Goal: Task Accomplishment & Management: Use online tool/utility

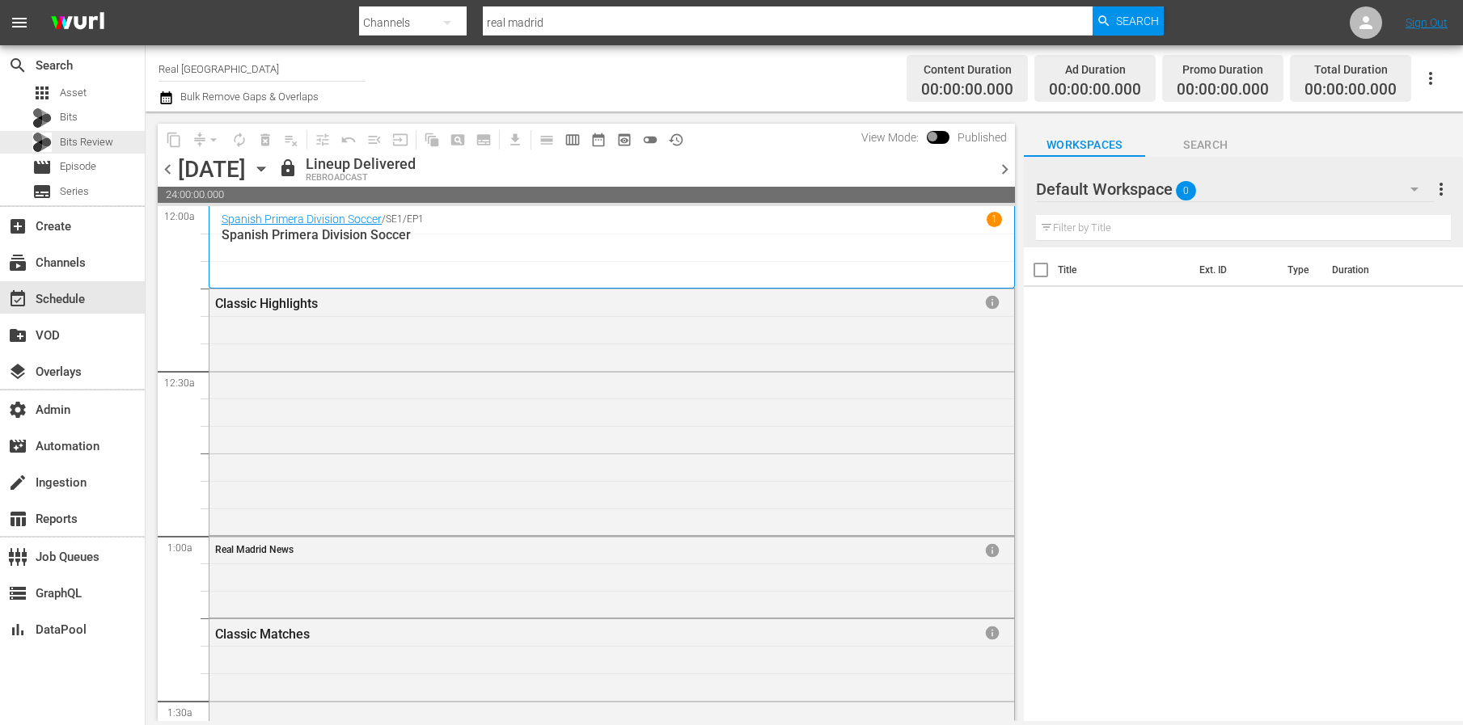
scroll to position [1027, 0]
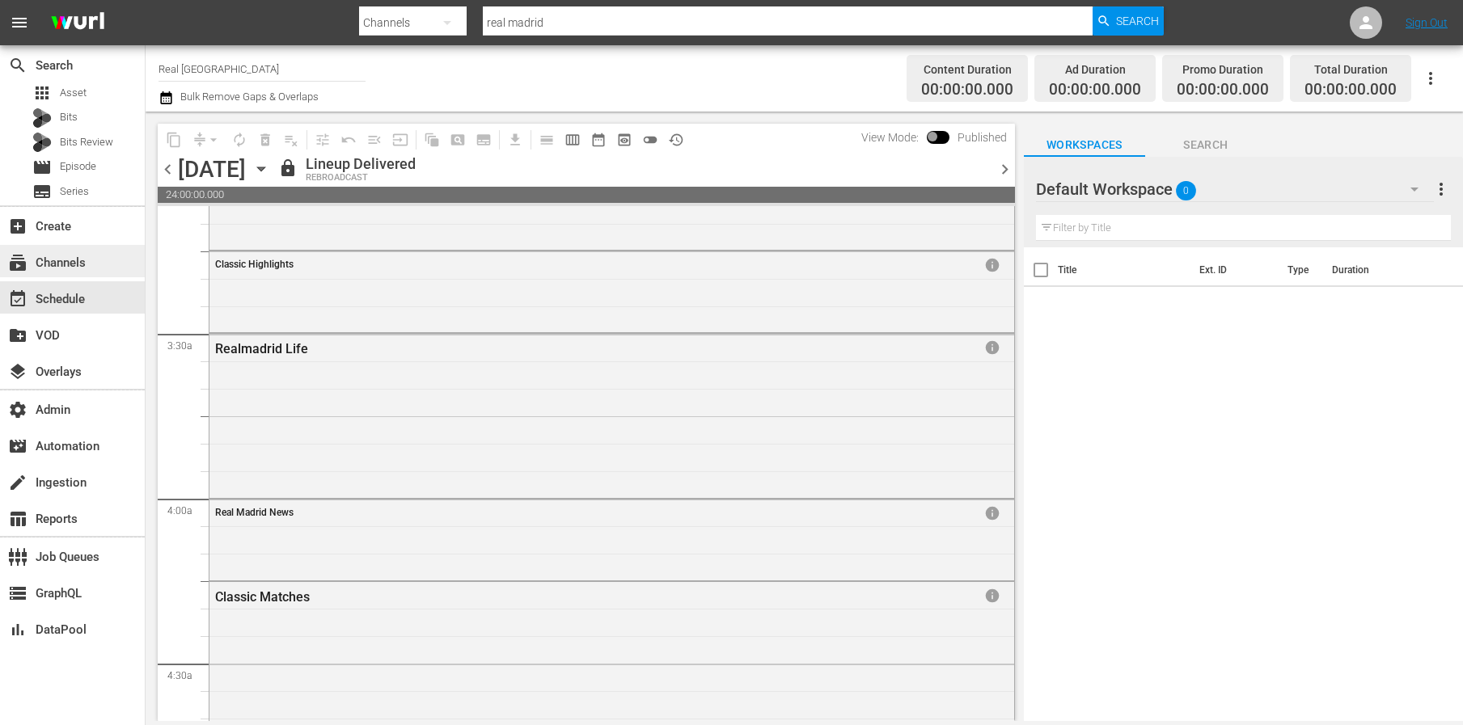
click at [79, 259] on div "subscriptions Channels" at bounding box center [45, 260] width 91 height 15
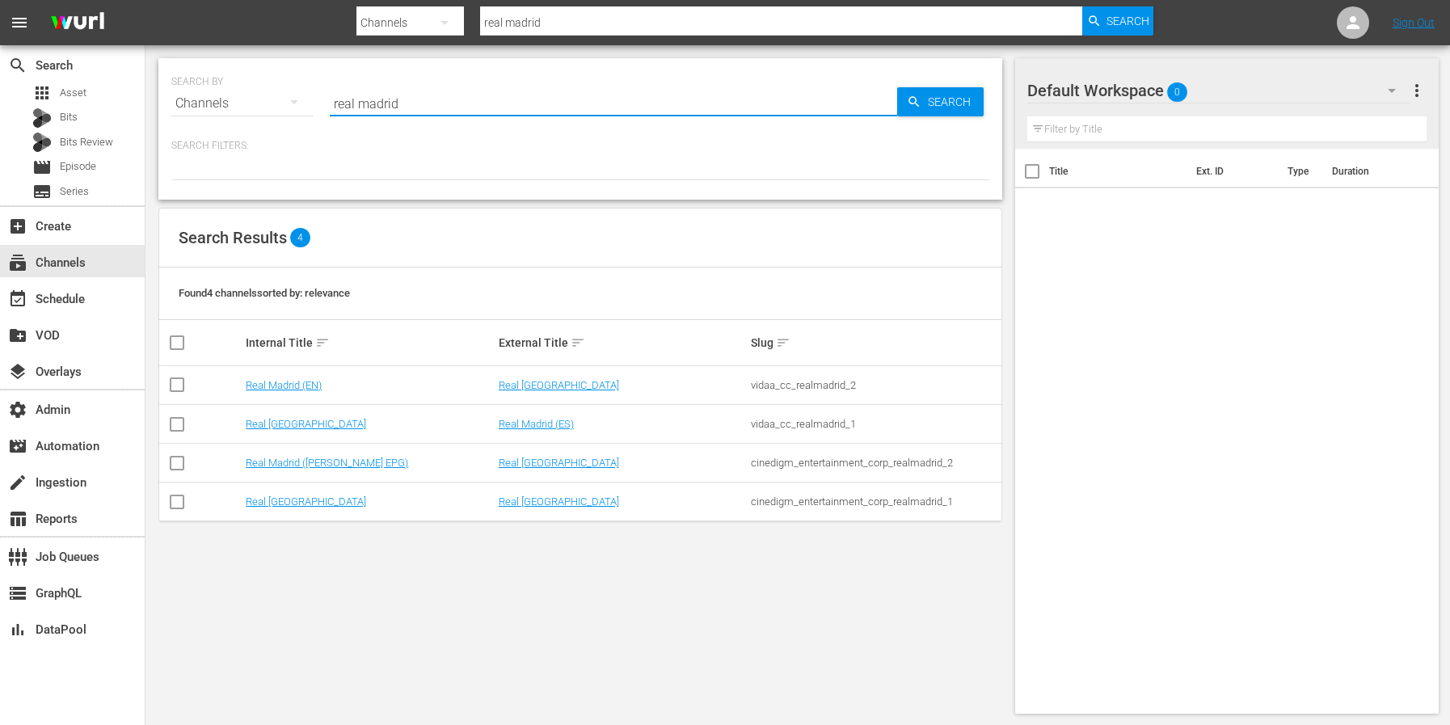
click at [421, 105] on input "real madrid" at bounding box center [614, 103] width 568 height 39
type input "r"
type input "MSG"
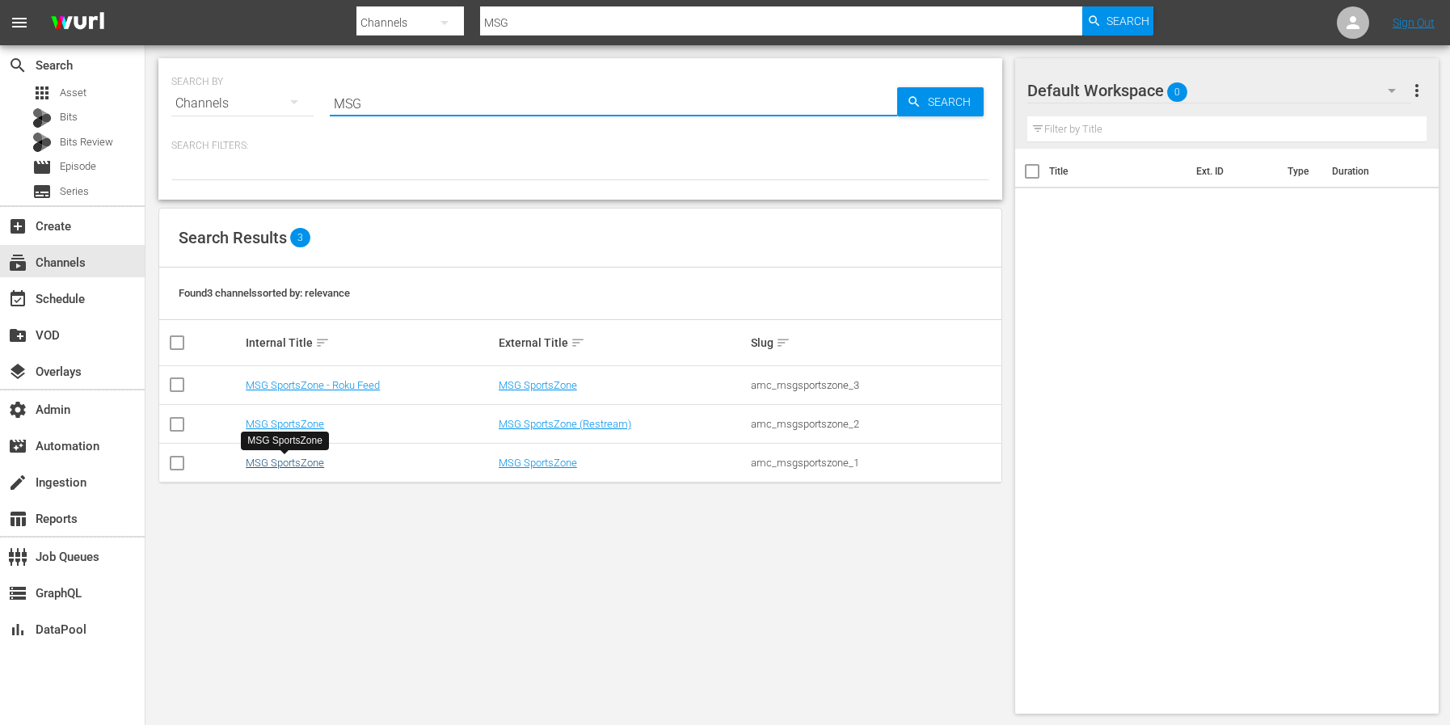
type input "MSG"
click at [294, 465] on link "MSG SportsZone" at bounding box center [285, 463] width 78 height 12
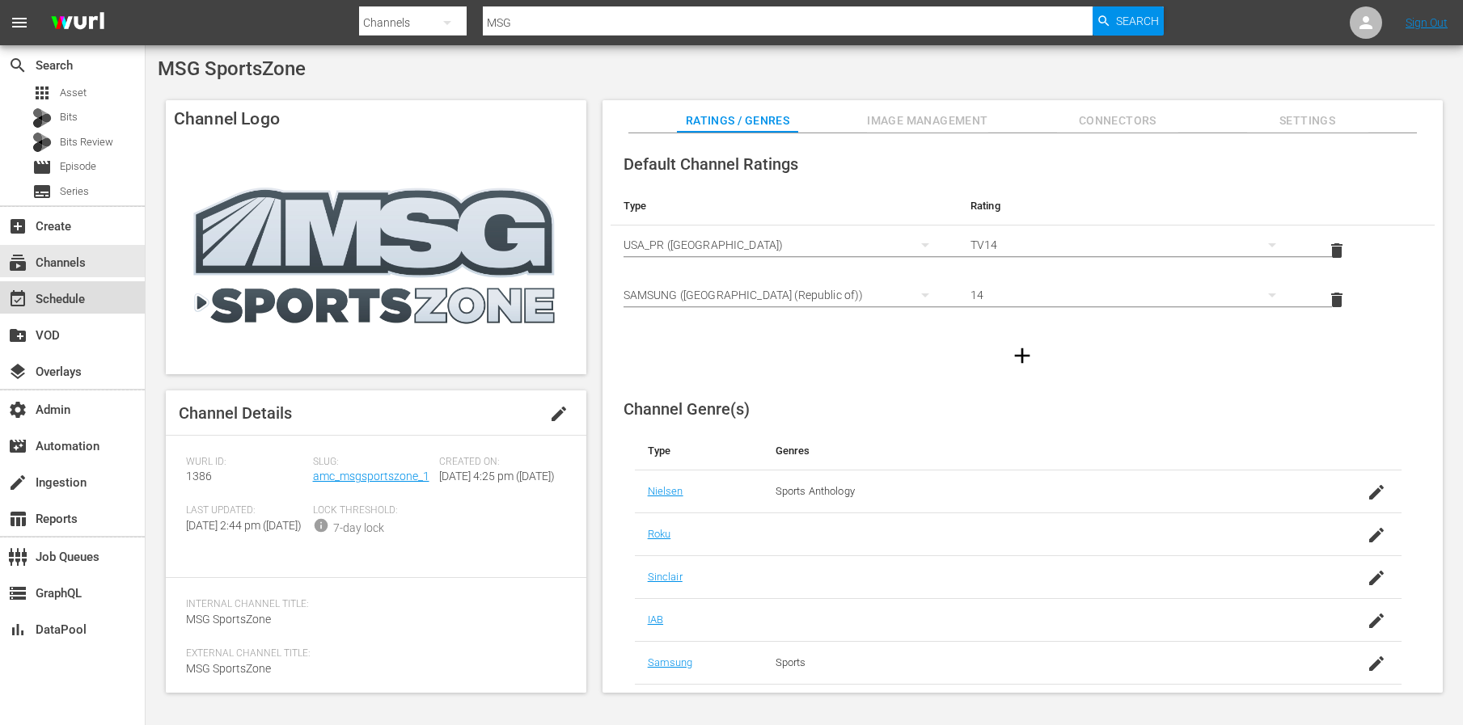
click at [87, 310] on div "event_available Schedule" at bounding box center [72, 297] width 145 height 32
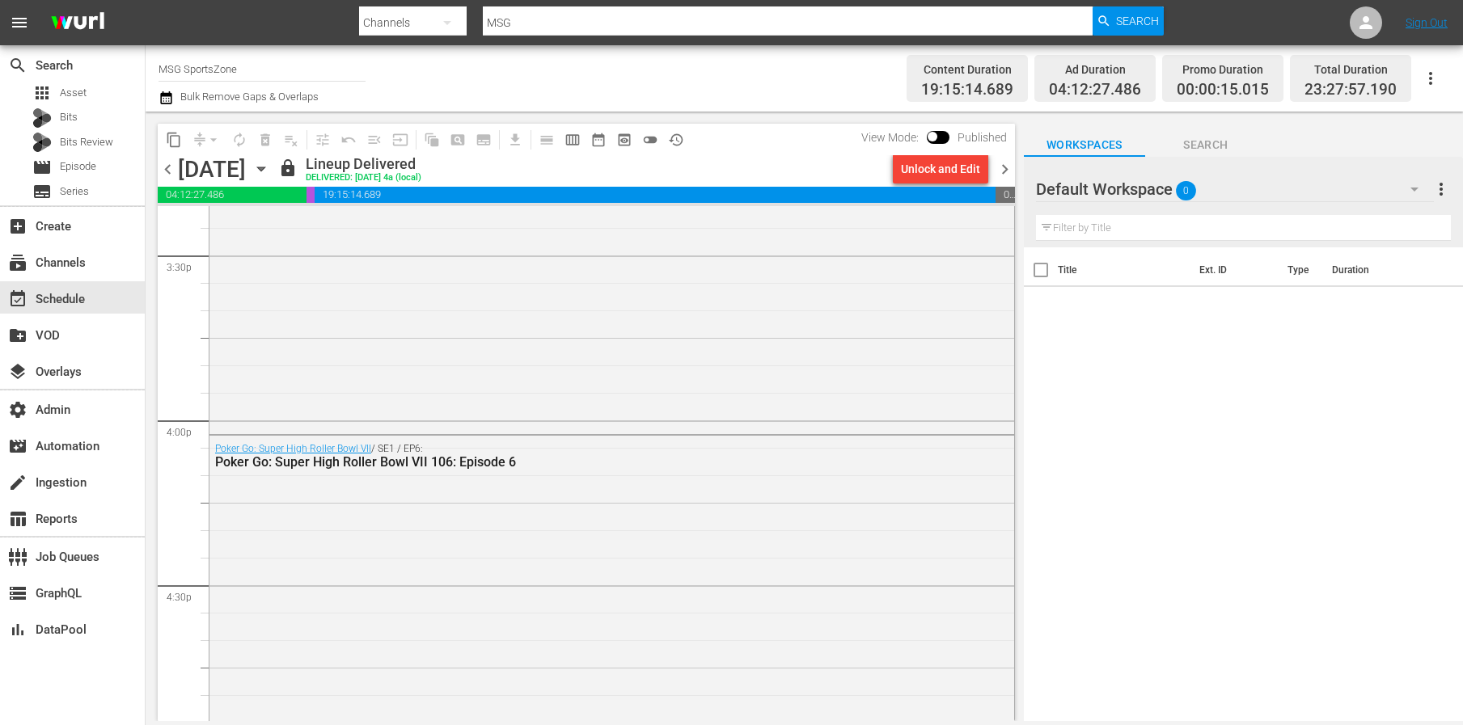
scroll to position [4878, 0]
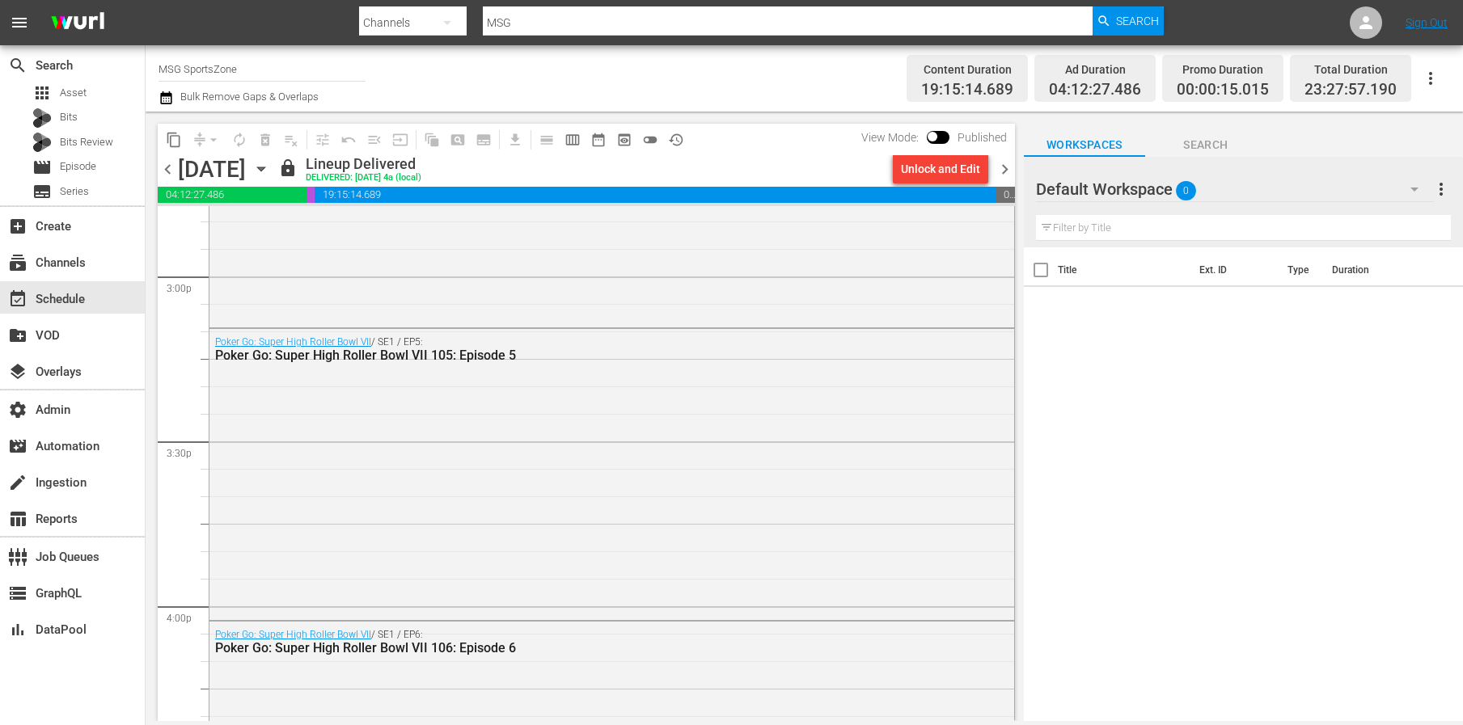
click at [264, 167] on icon "button" at bounding box center [260, 169] width 7 height 4
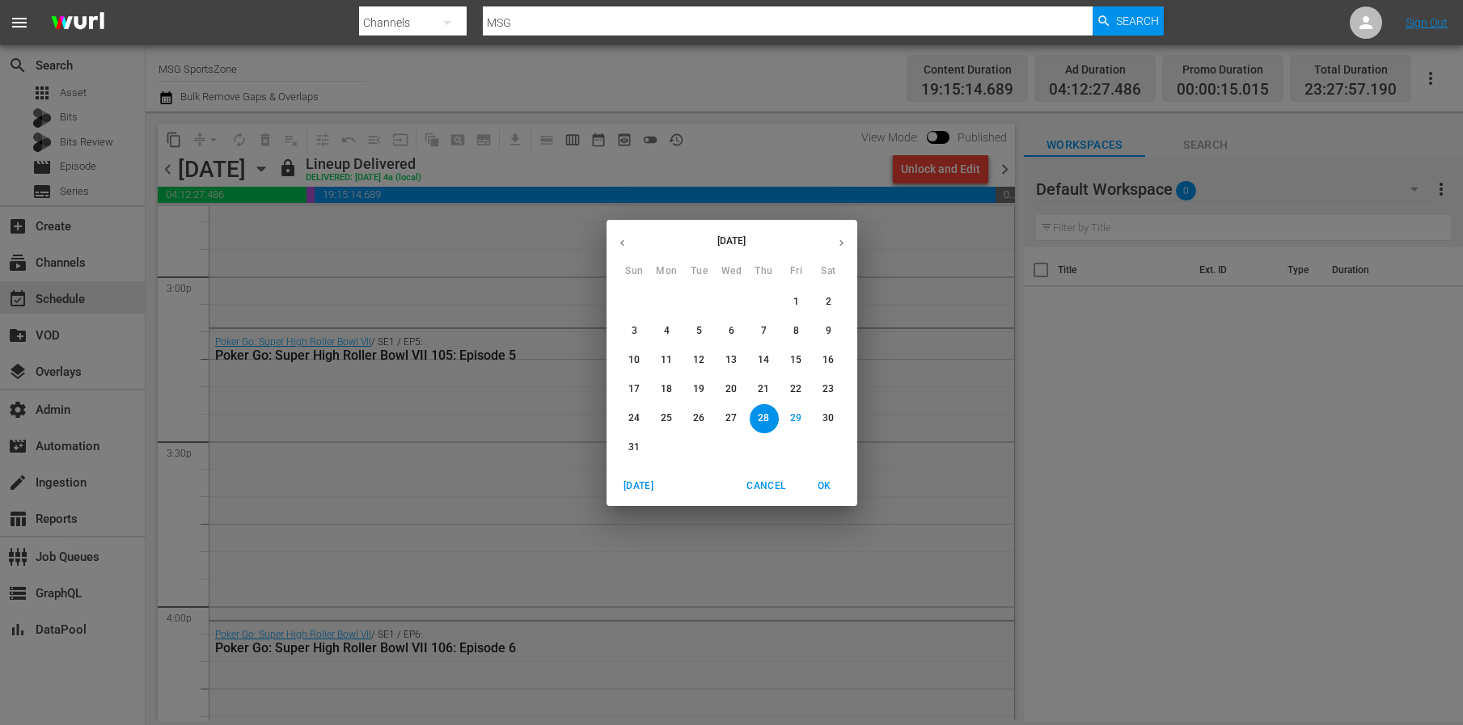
click at [829, 422] on p "30" at bounding box center [827, 419] width 11 height 14
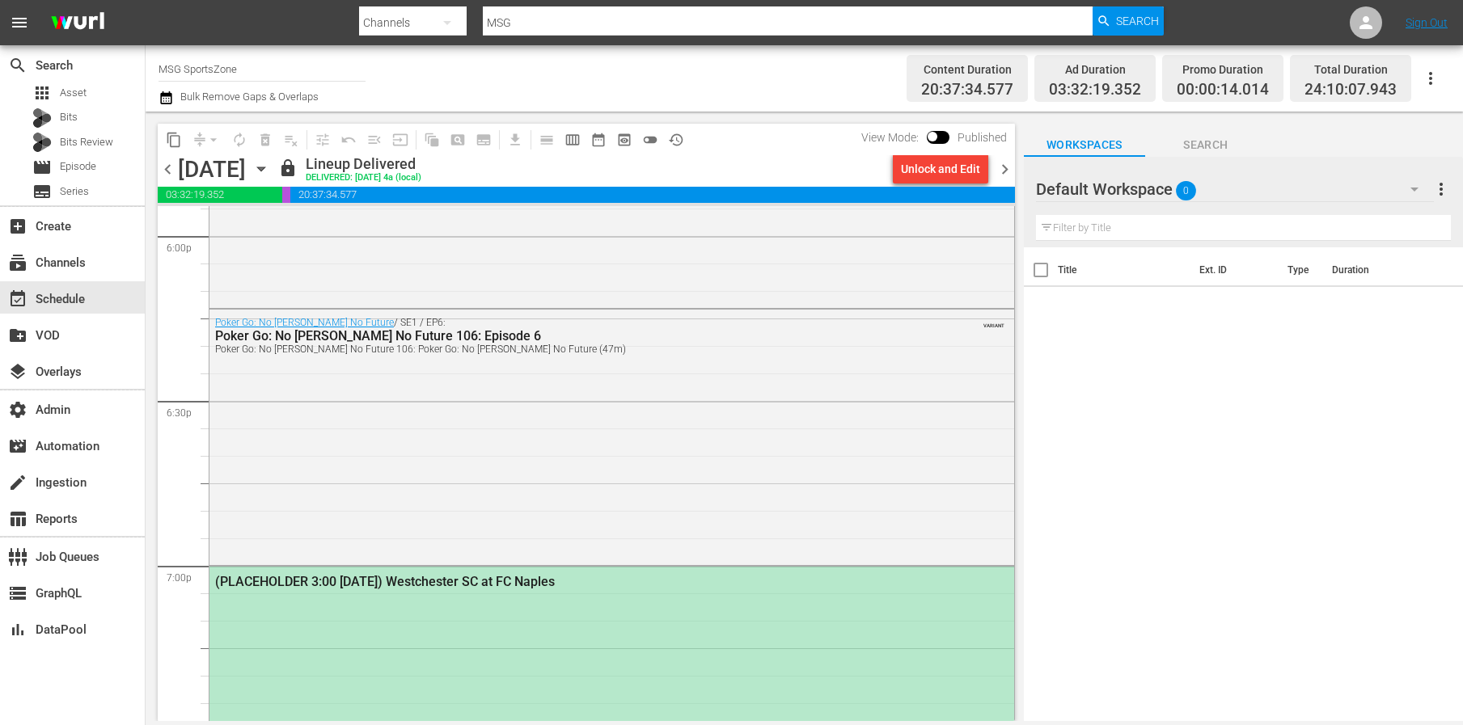
scroll to position [6260, 0]
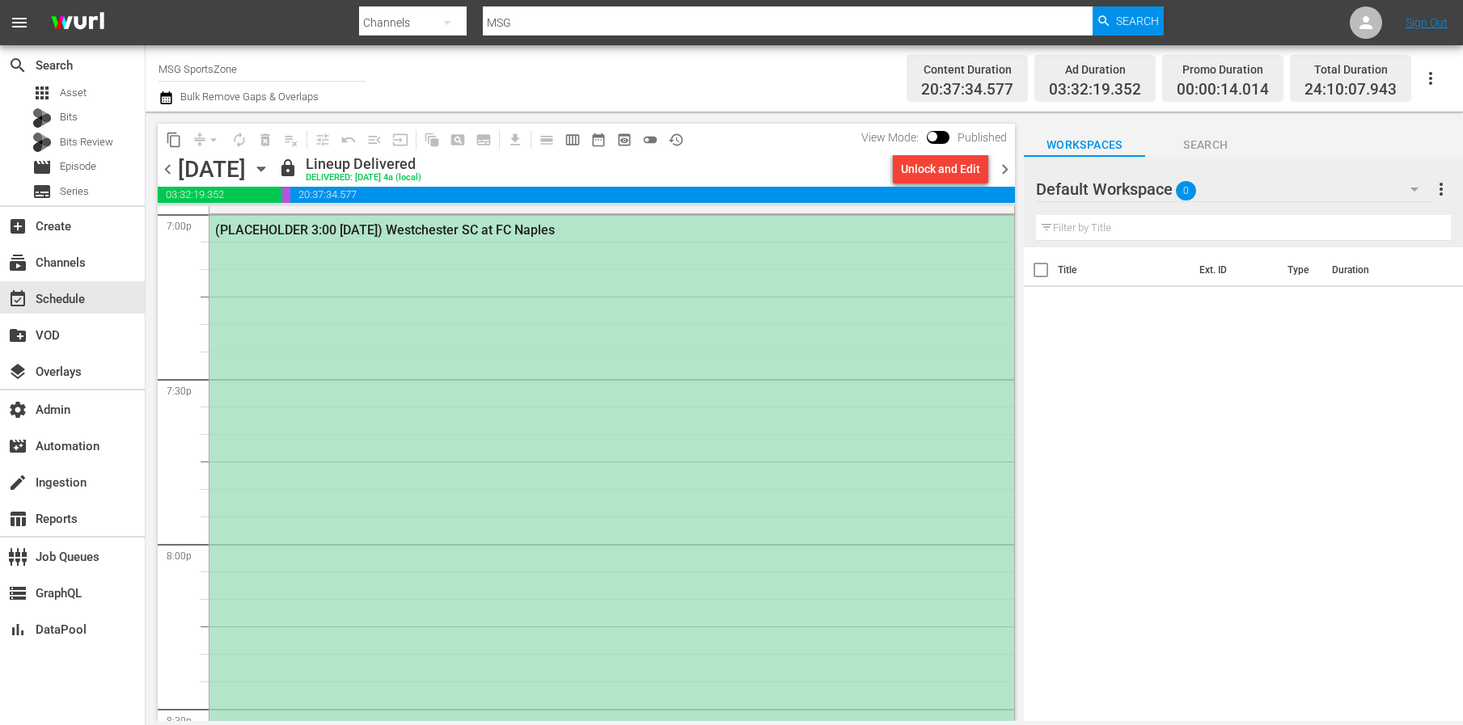
click at [689, 514] on div "(PLACEHOLDER 3:00 [DATE]) Westchester SC at FC Naples" at bounding box center [611, 707] width 804 height 985
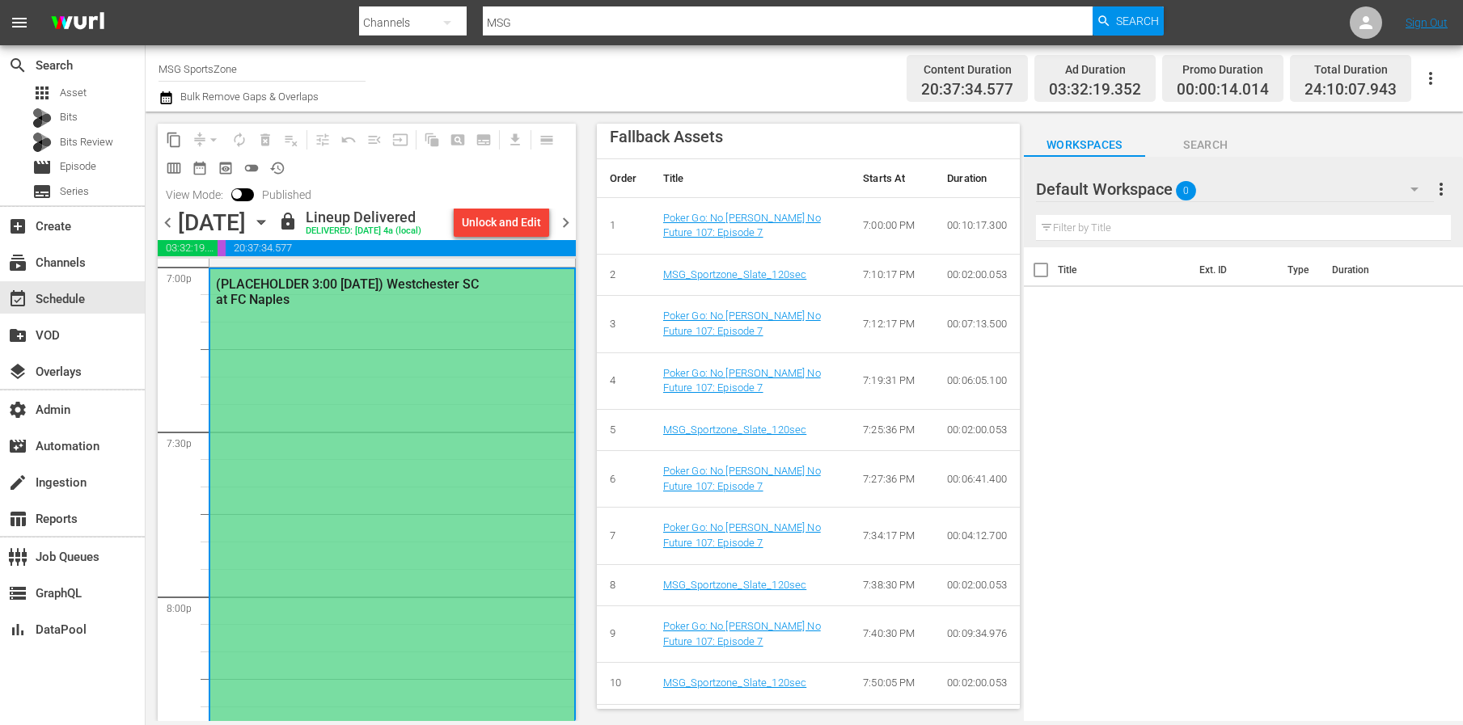
scroll to position [0, 0]
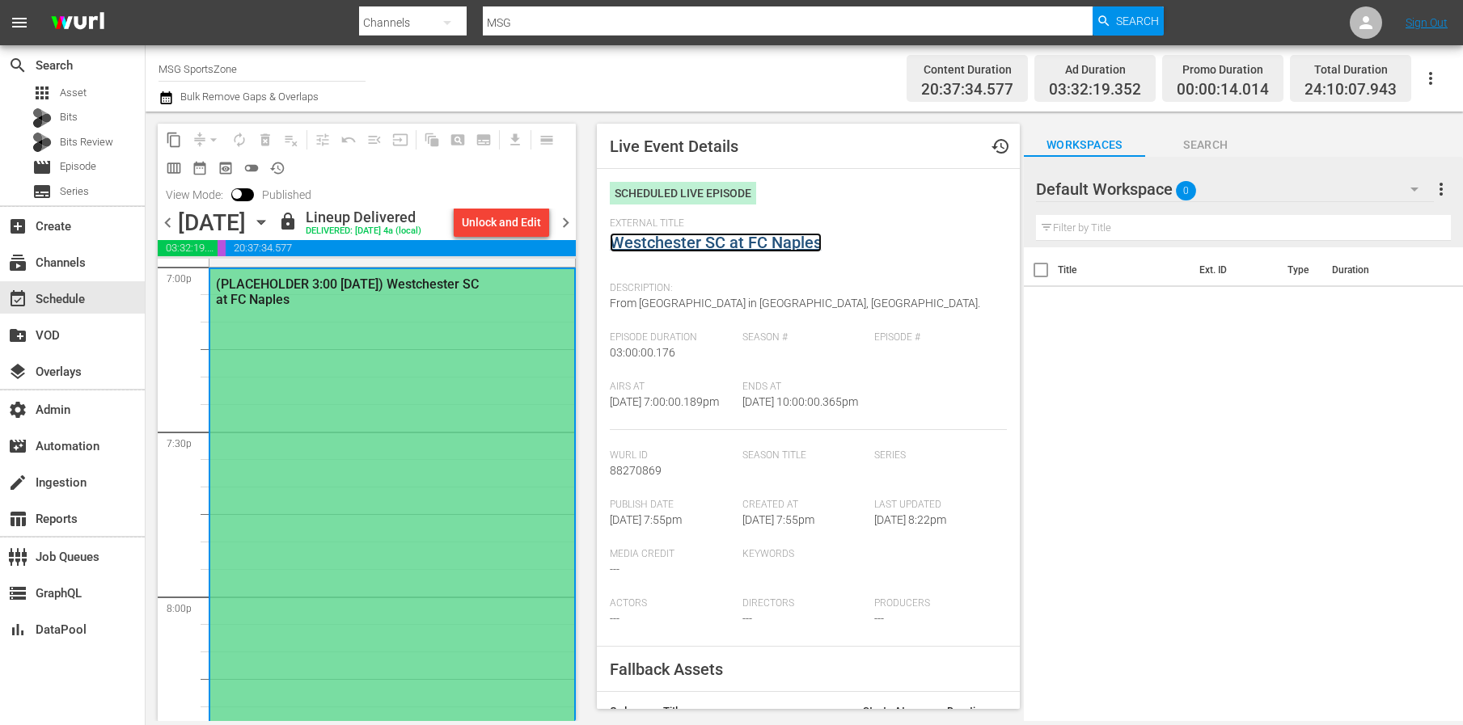
click at [766, 243] on link "Westchester SC at FC Naples" at bounding box center [716, 242] width 212 height 19
